Goal: Task Accomplishment & Management: Manage account settings

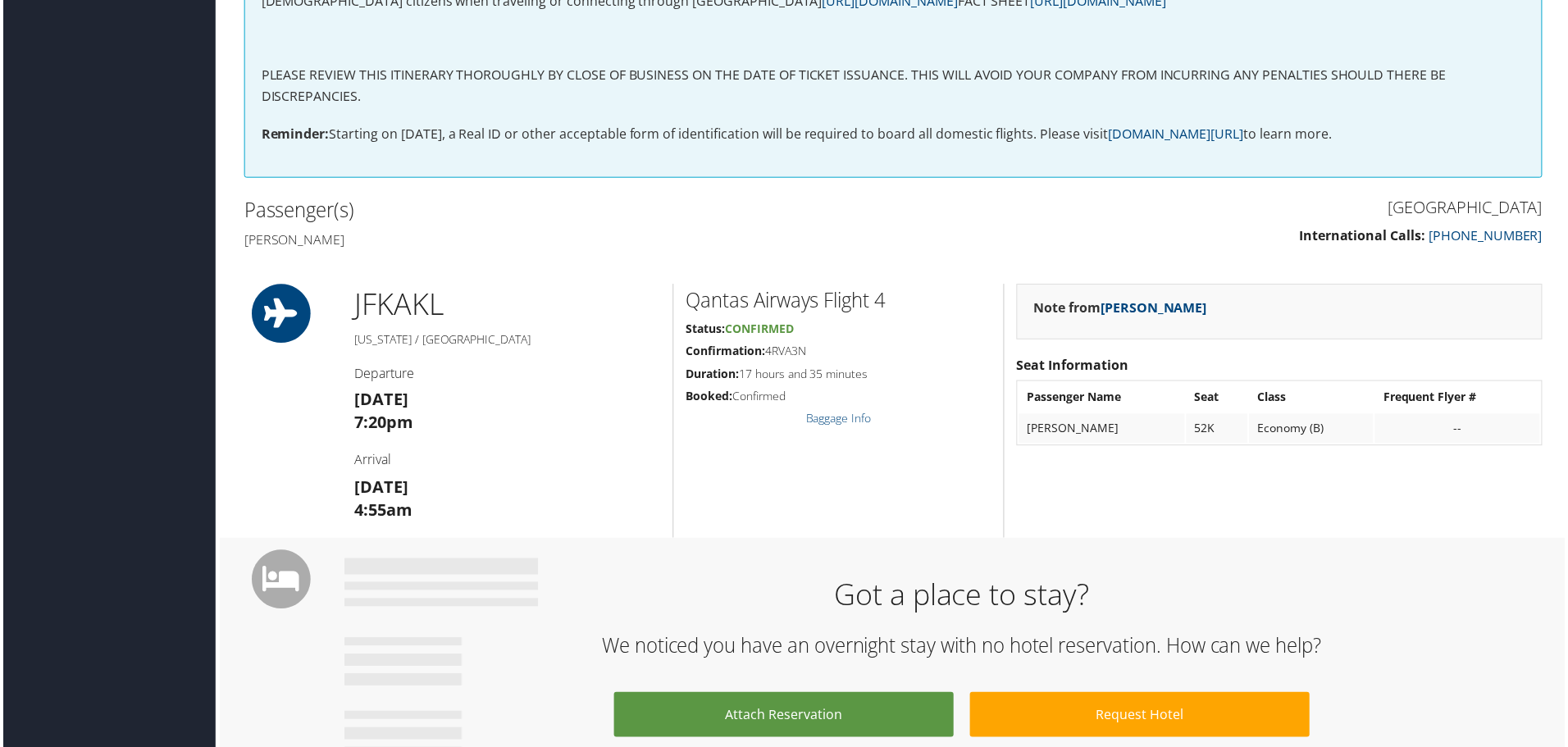
scroll to position [210, 0]
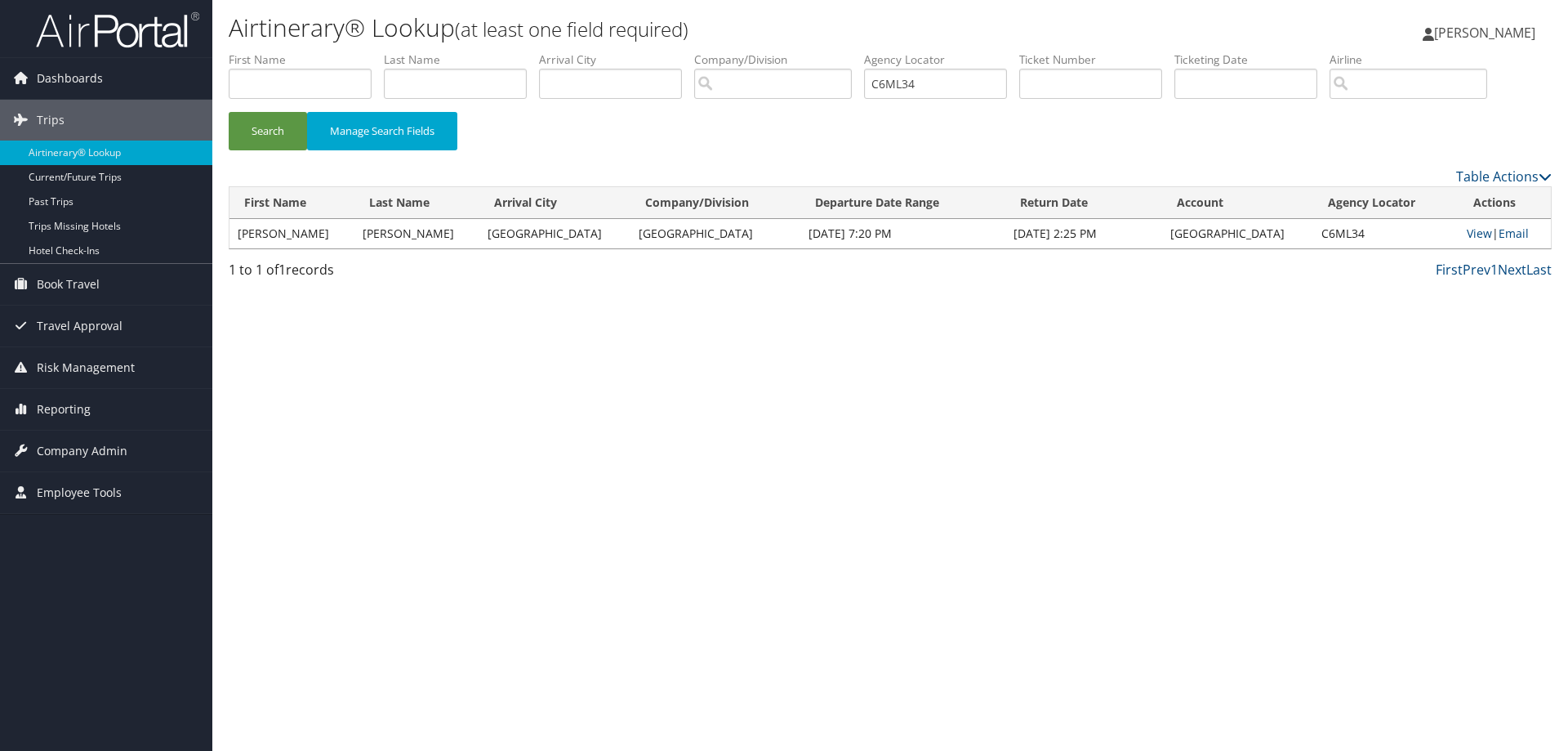
click at [80, 33] on img at bounding box center [117, 29] width 163 height 38
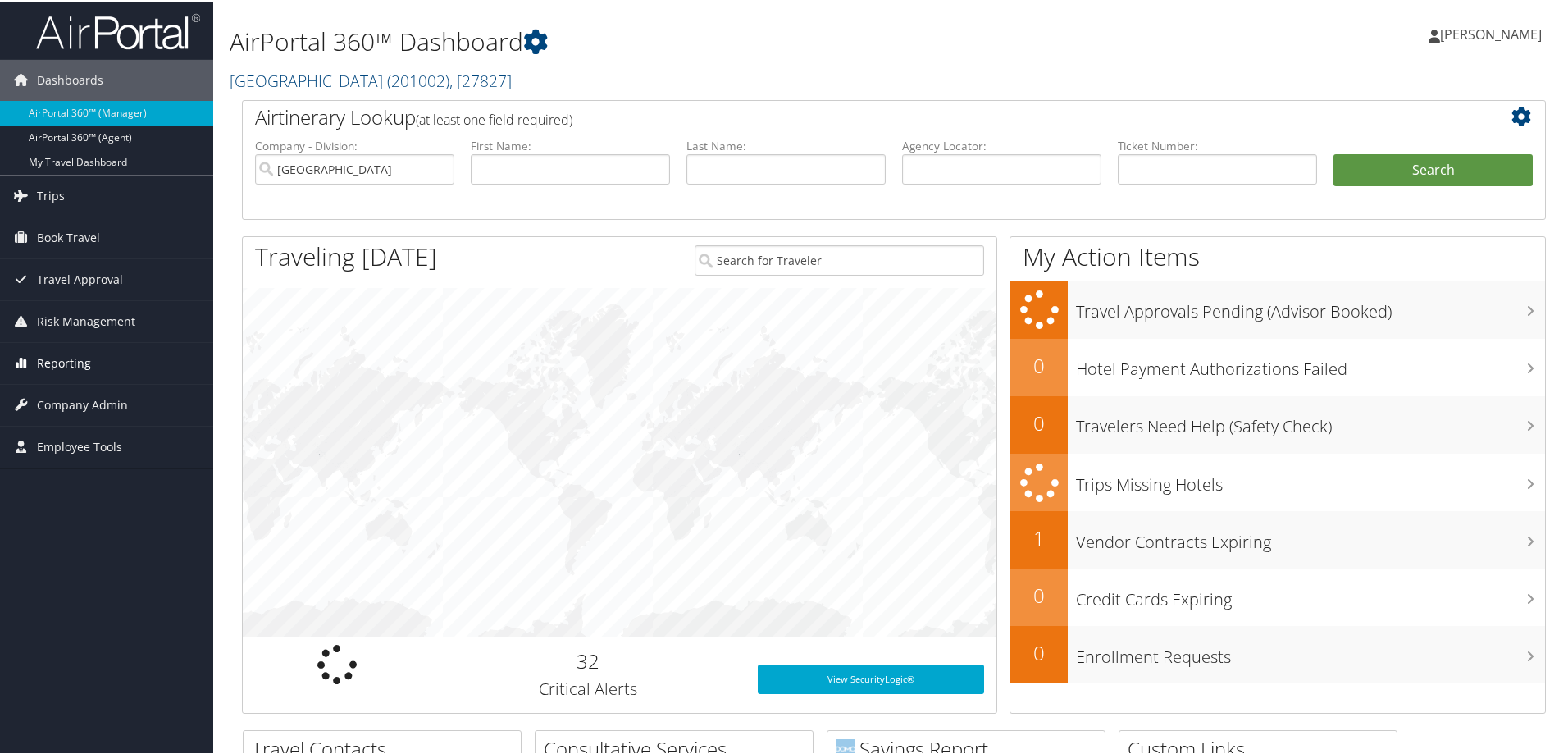
click at [53, 356] on span "Reporting" at bounding box center [64, 362] width 54 height 41
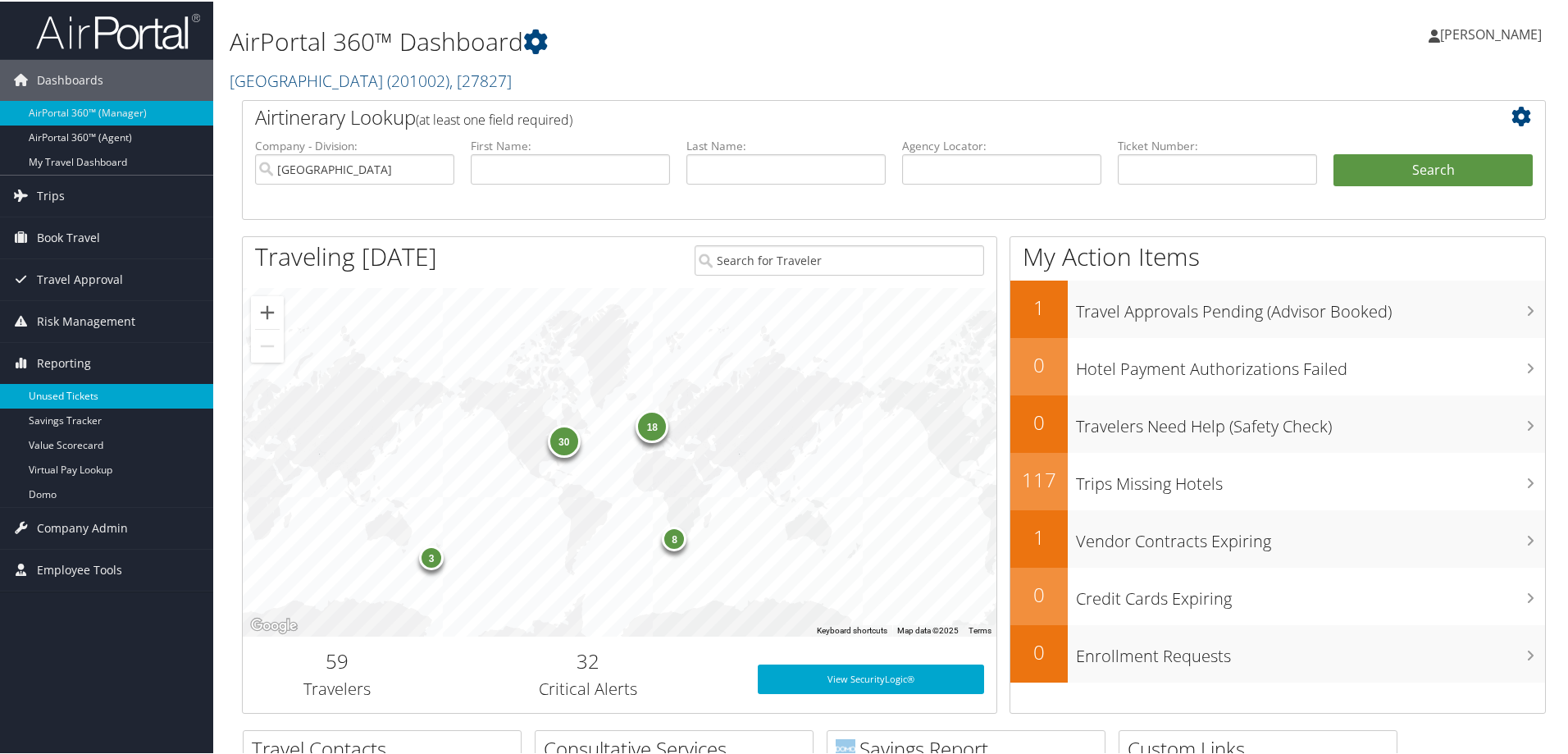
click at [83, 389] on link "Unused Tickets" at bounding box center [106, 394] width 213 height 25
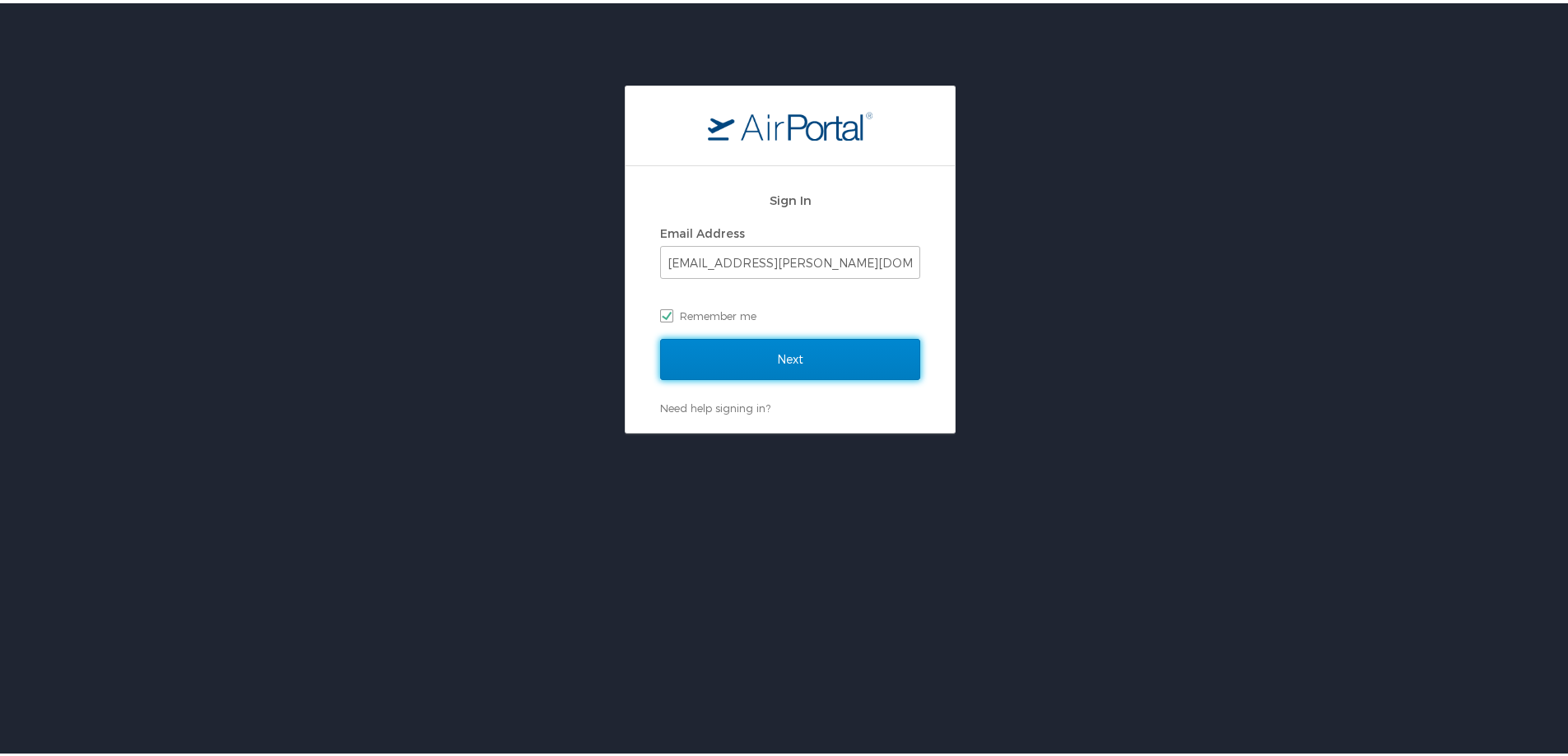
click at [712, 357] on input "Next" at bounding box center [790, 356] width 260 height 41
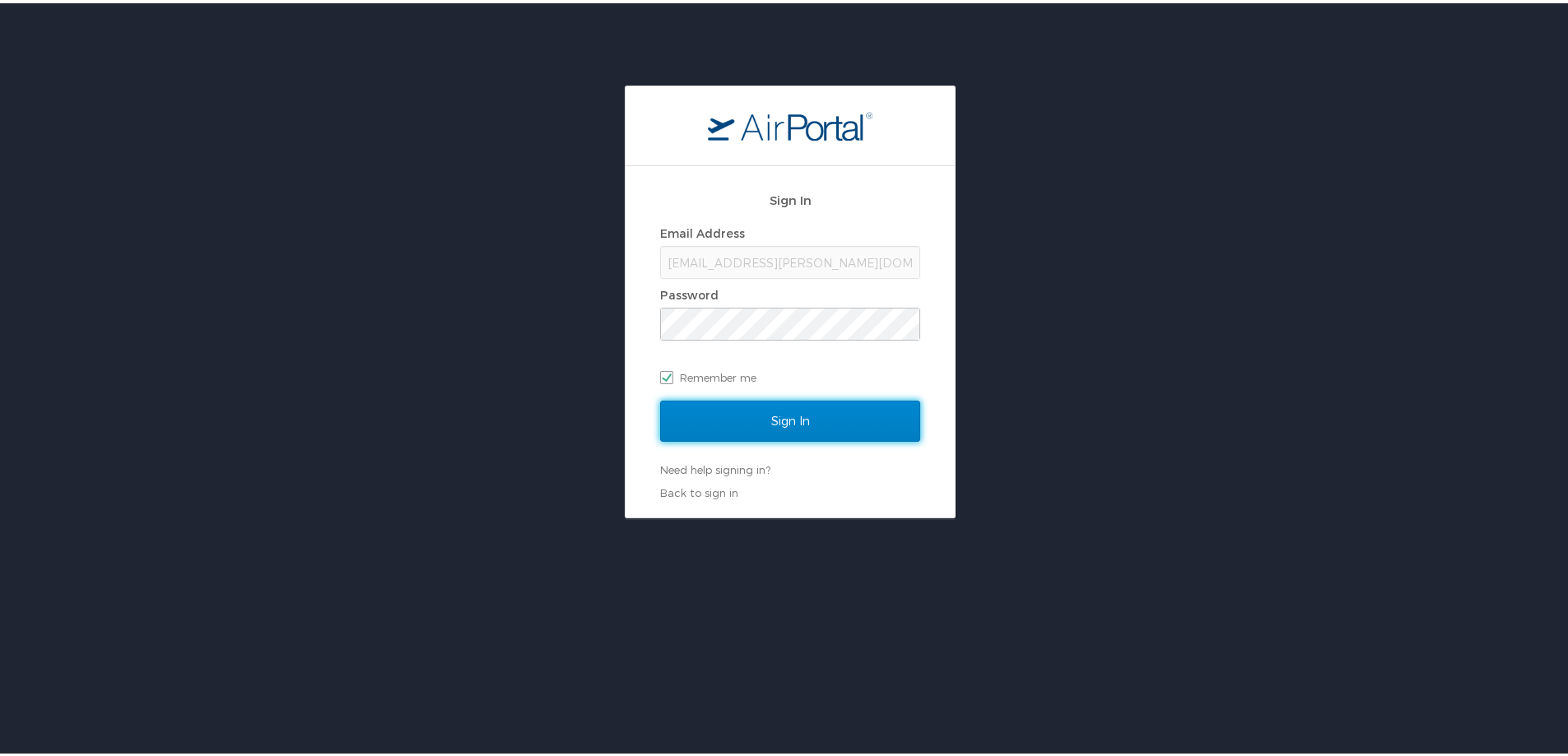
click at [798, 411] on input "Sign In" at bounding box center [790, 418] width 260 height 41
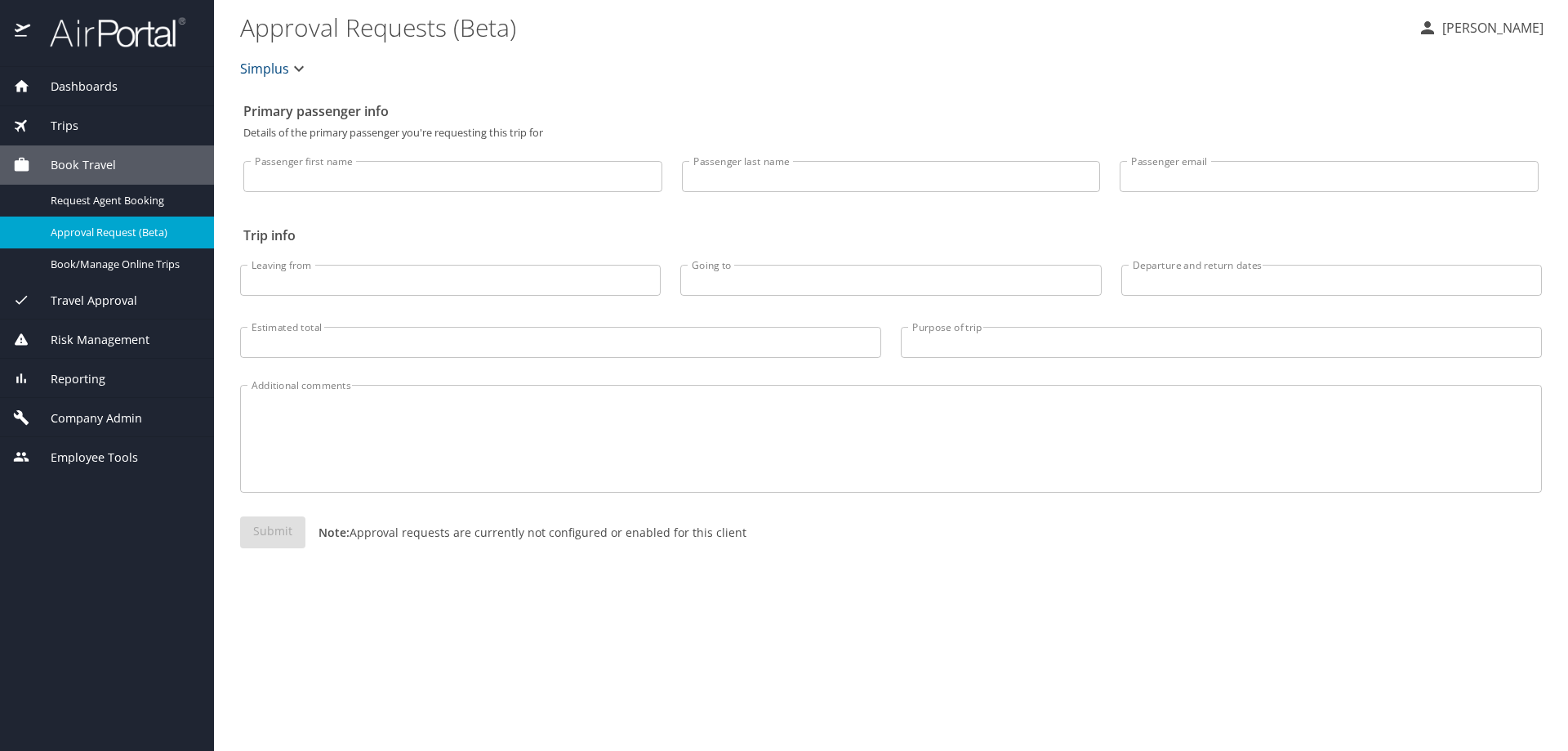
click at [121, 414] on span "Company Admin" at bounding box center [85, 418] width 112 height 18
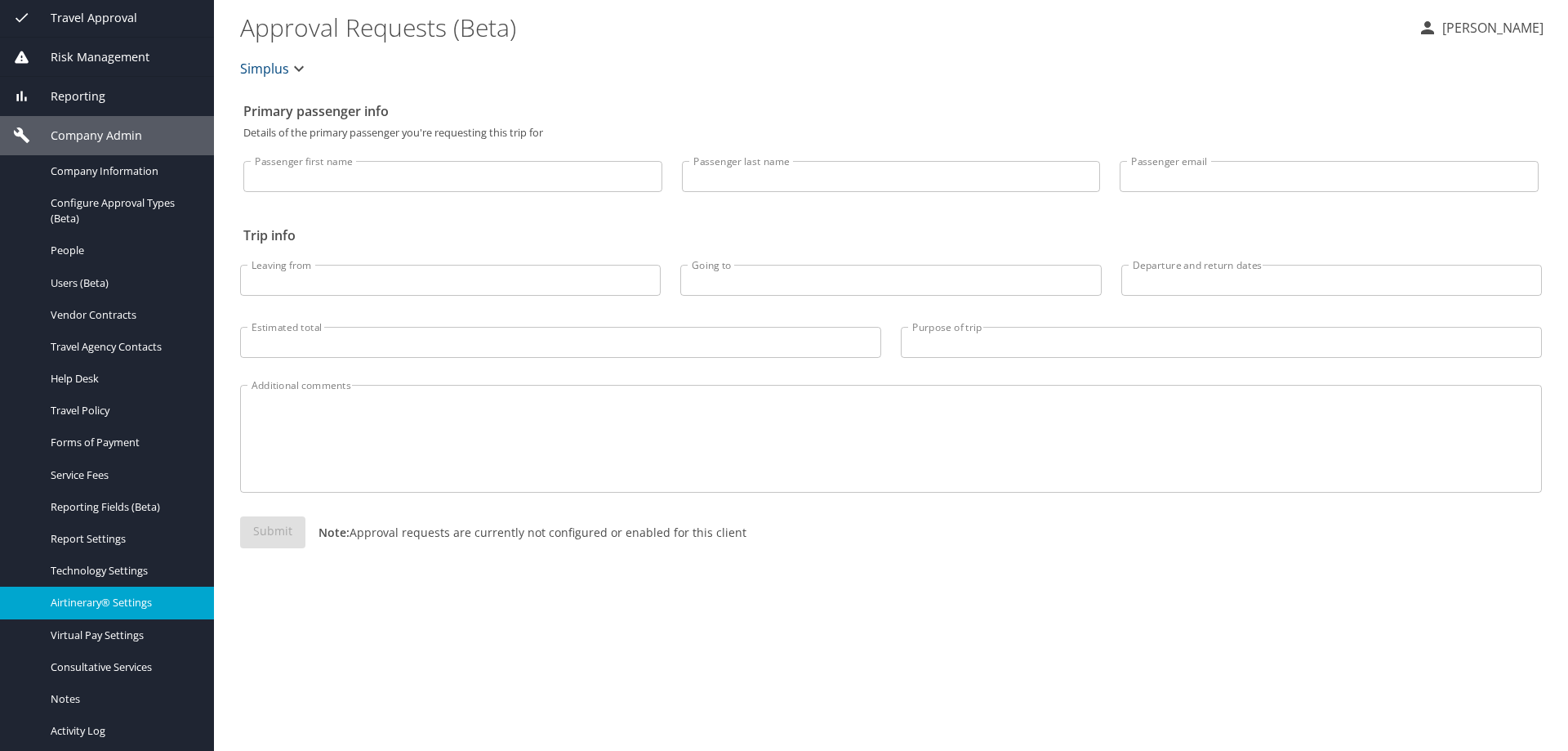
scroll to position [222, 0]
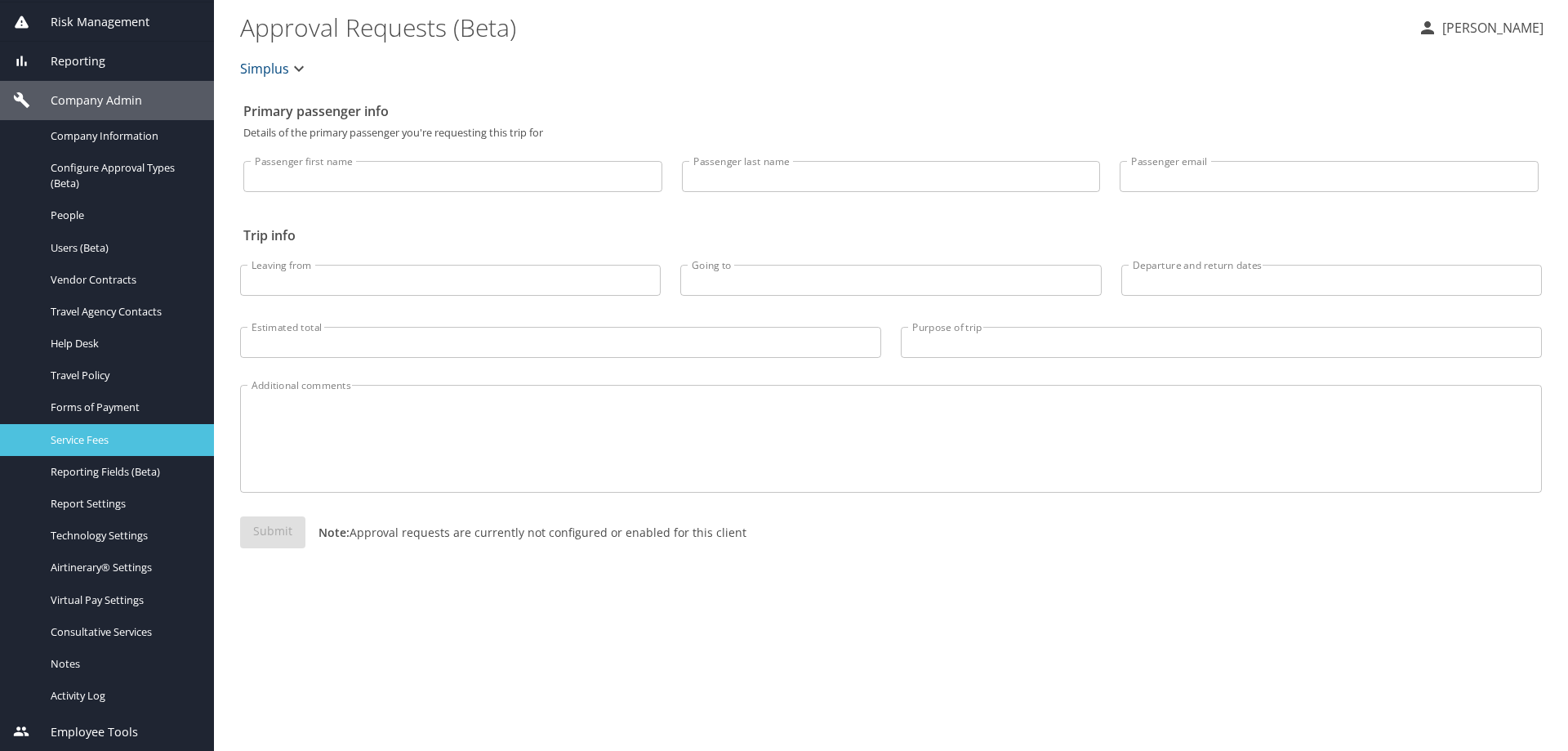
click at [98, 441] on span "Service Fees" at bounding box center [122, 440] width 144 height 15
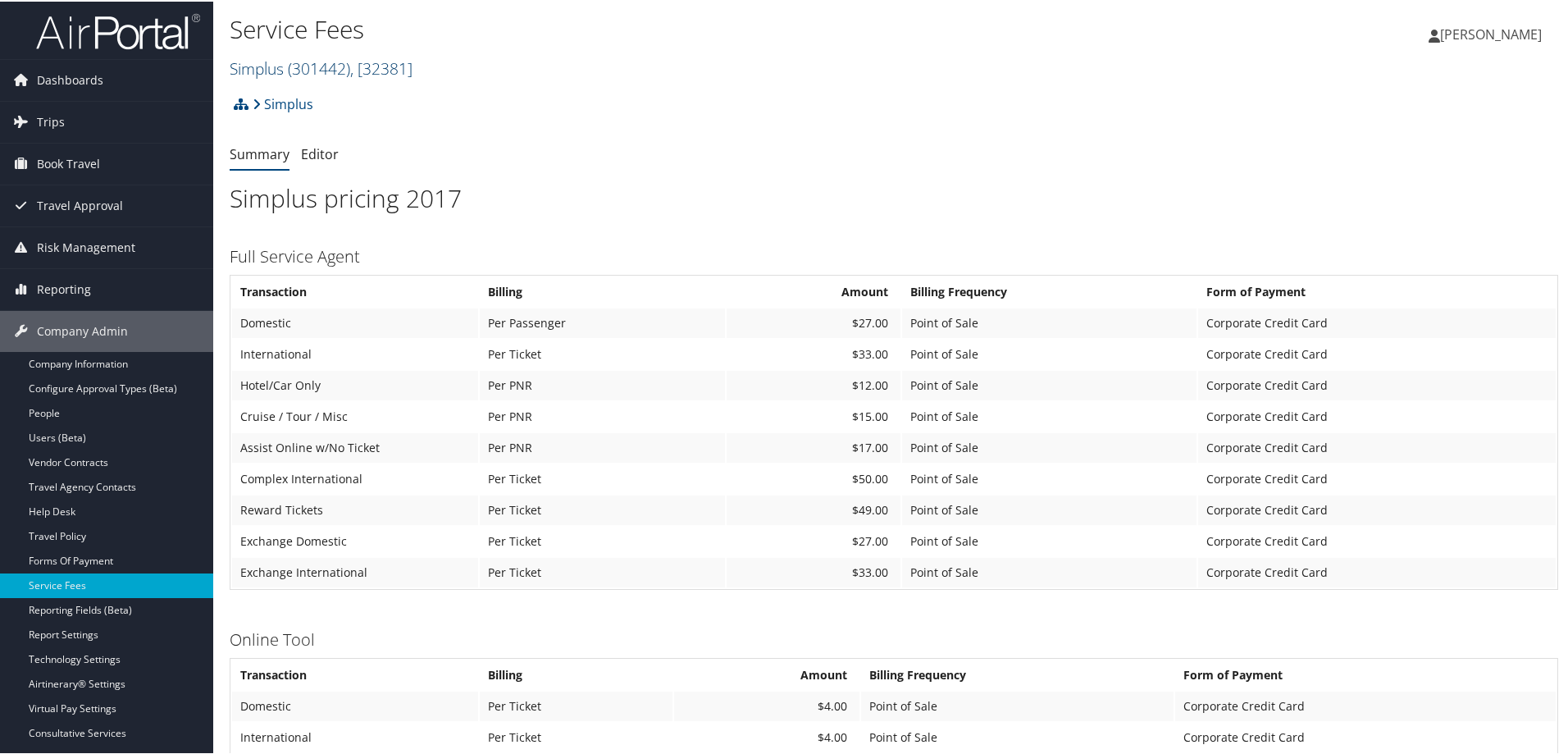
click at [295, 70] on span "( 301442 )" at bounding box center [319, 67] width 63 height 22
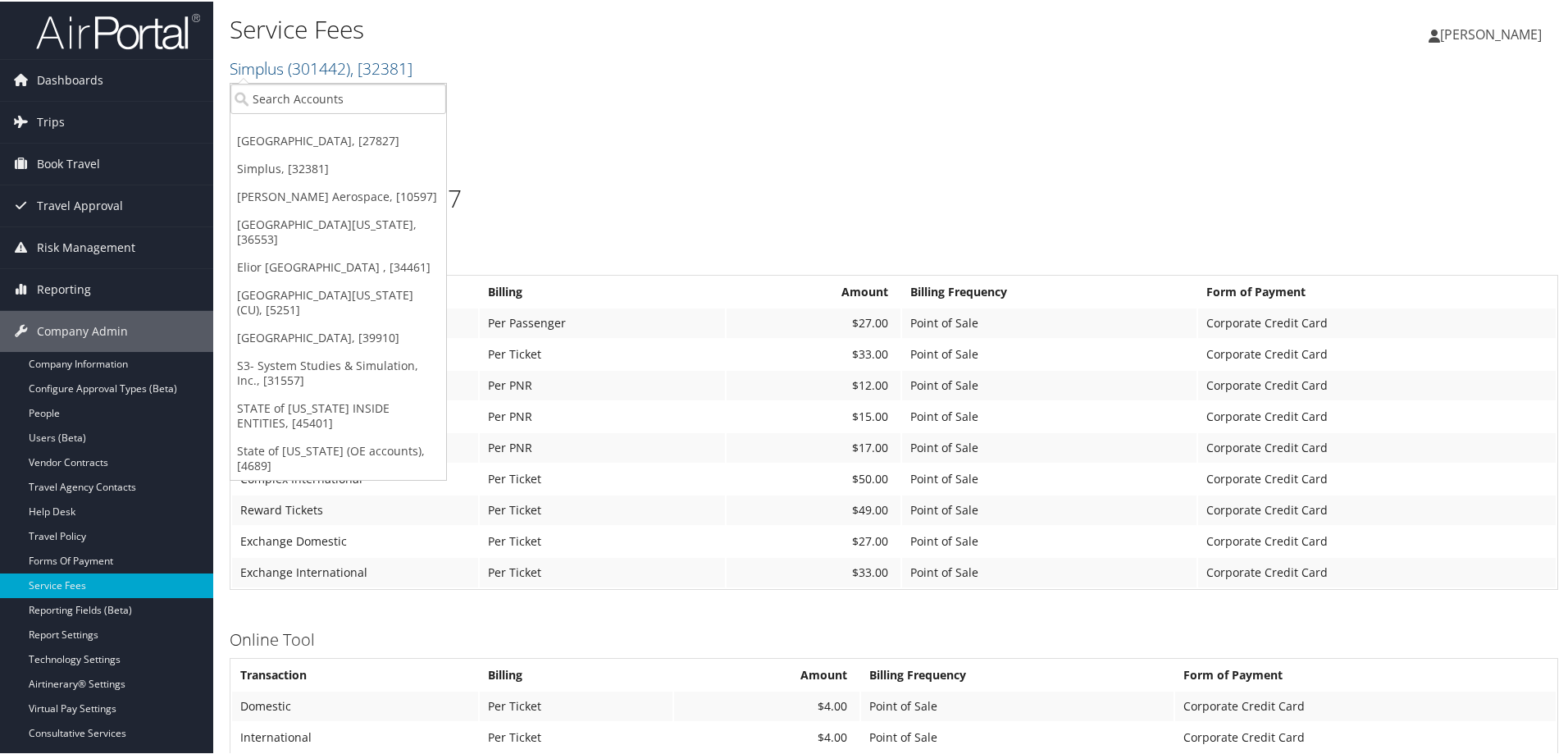
click at [302, 143] on link "[GEOGRAPHIC_DATA], [27827]" at bounding box center [337, 139] width 216 height 27
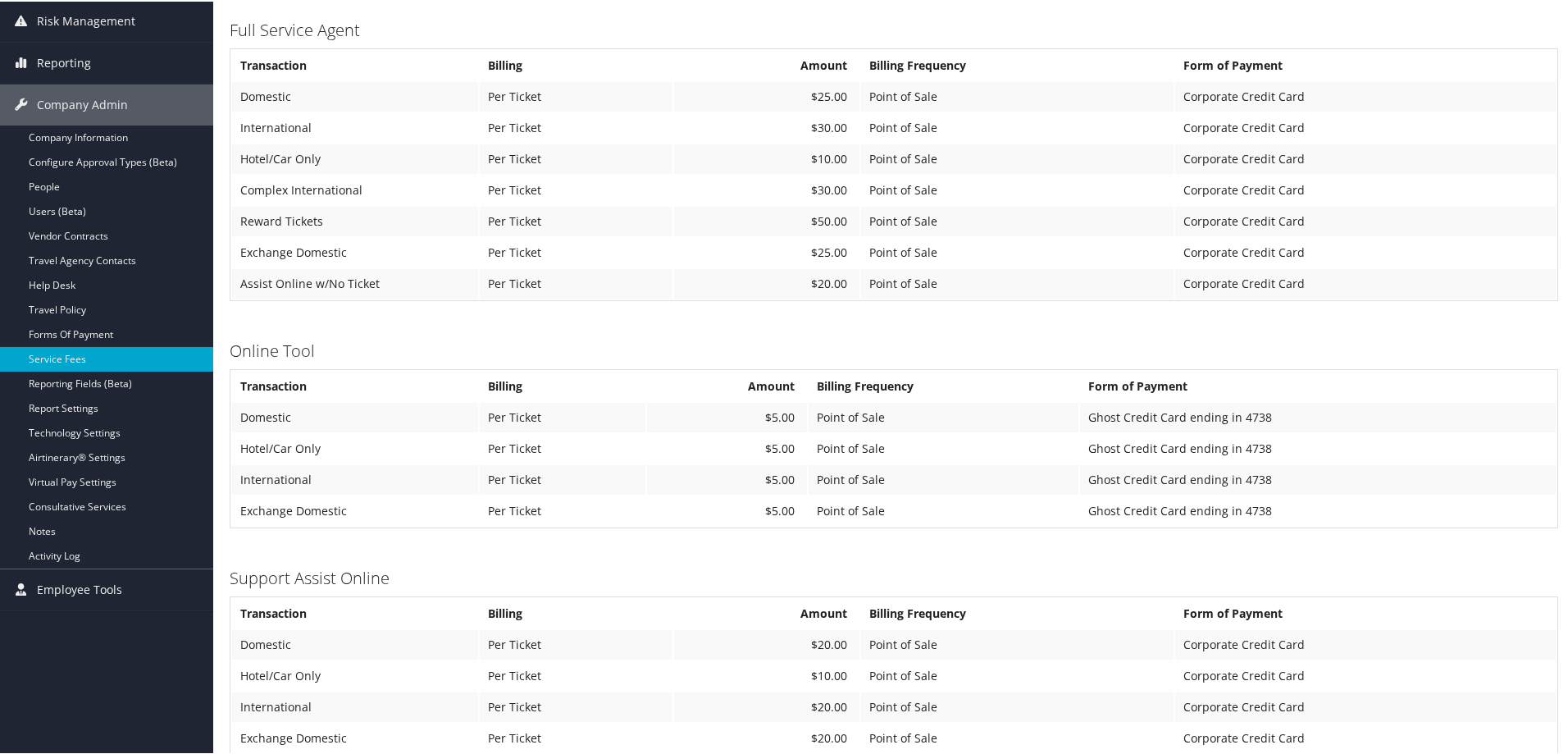
scroll to position [246, 0]
